Goal: Find specific page/section: Find specific page/section

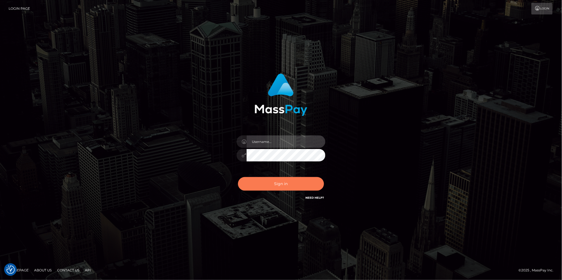
type input "Marcopolo"
click at [303, 187] on button "Sign in" at bounding box center [281, 184] width 86 height 14
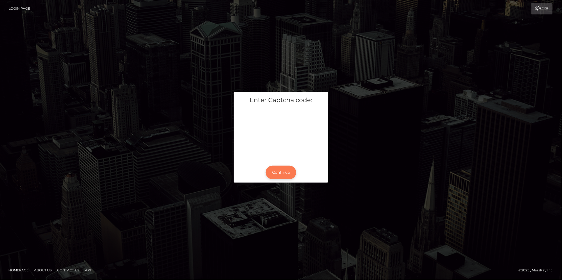
click at [279, 174] on button "Continue" at bounding box center [281, 173] width 31 height 14
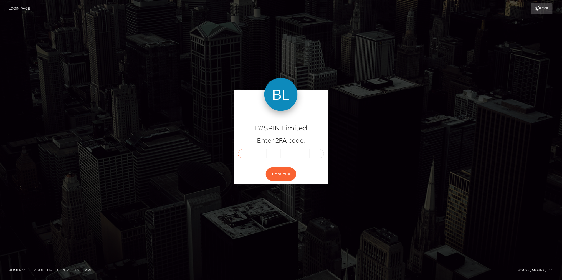
paste input "6"
type input "6"
type input "3"
type input "5"
type input "3"
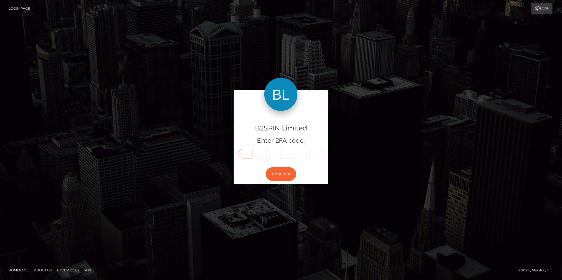
type input "8"
type input "1"
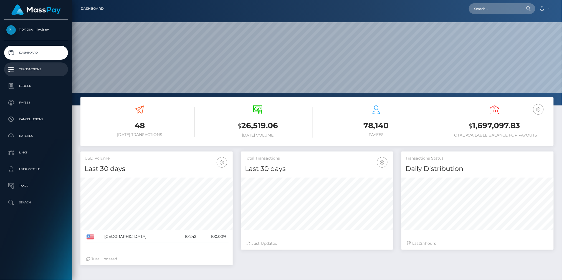
scroll to position [98, 152]
click at [37, 66] on p "Transactions" at bounding box center [35, 69] width 59 height 8
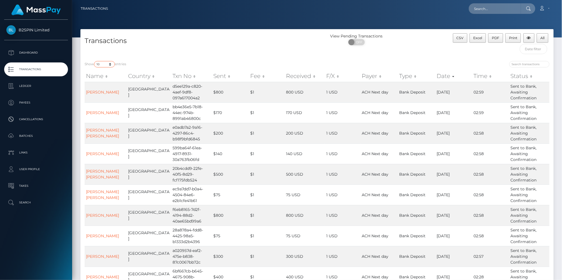
click at [110, 66] on select "10 25 50 100 250 500 1,000 3,500" at bounding box center [104, 64] width 21 height 6
select select "3500"
click at [95, 61] on select "10 25 50 100 250 500 1,000 3,500" at bounding box center [104, 64] width 21 height 6
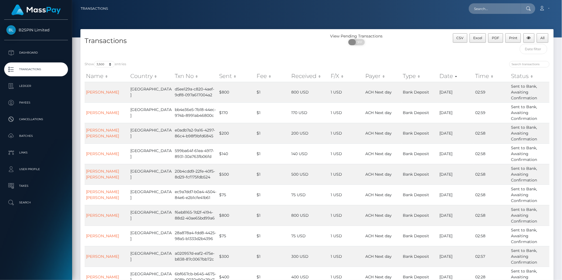
click at [362, 42] on span "OFF" at bounding box center [359, 42] width 14 height 6
checkbox input "true"
click at [476, 39] on span "Excel" at bounding box center [478, 38] width 9 height 4
click at [495, 12] on input "text" at bounding box center [495, 8] width 52 height 11
paste input "3322281"
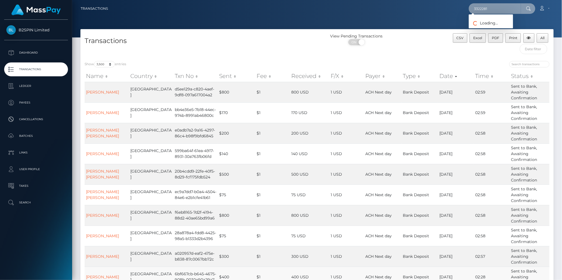
type input "3322281"
click at [409, 11] on div "3322281 Loading... Loading... Account Edit Profile Logout" at bounding box center [332, 9] width 441 height 12
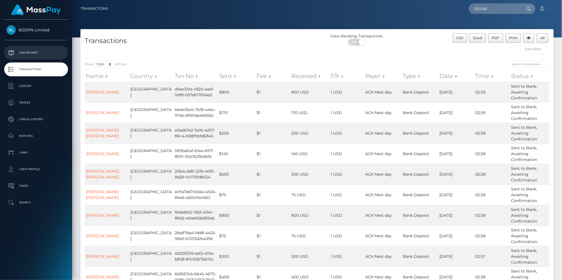
click at [34, 52] on p "Dashboard" at bounding box center [35, 53] width 59 height 8
click at [28, 51] on p "Dashboard" at bounding box center [35, 53] width 59 height 8
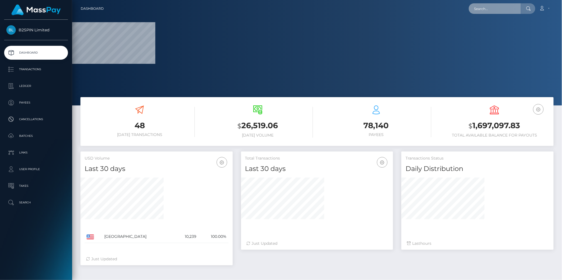
click at [488, 9] on input "text" at bounding box center [495, 8] width 52 height 11
paste input "1412233504"
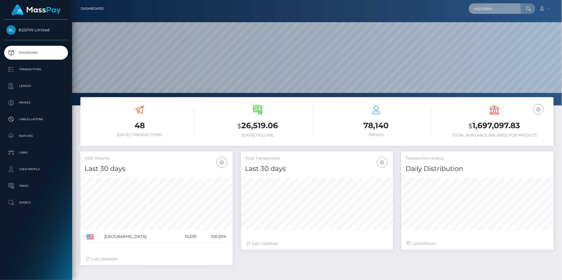
scroll to position [98, 152]
drag, startPoint x: 497, startPoint y: 9, endPoint x: 440, endPoint y: 11, distance: 56.9
click at [440, 11] on div "1412233504 Loading... Loading... Account Edit Profile Logout" at bounding box center [330, 9] width 445 height 12
paste input "text"
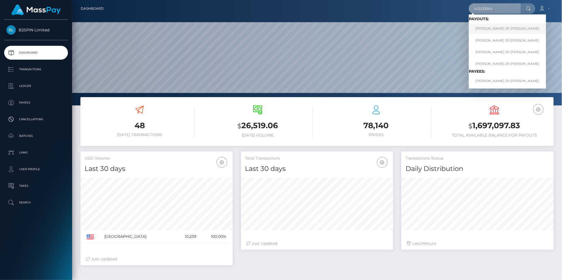
type input "1412233504"
click at [487, 28] on link "[PERSON_NAME] JR [PERSON_NAME]" at bounding box center [507, 29] width 77 height 10
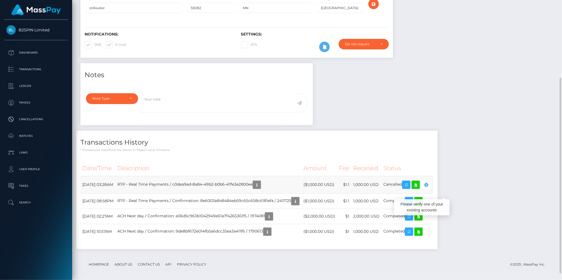
scroll to position [67, 152]
